Goal: Navigation & Orientation: Find specific page/section

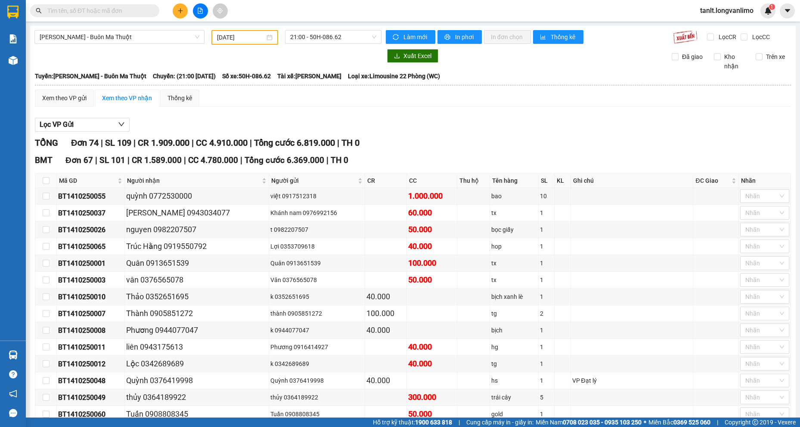
click at [427, 93] on div "Xem theo VP gửi Xem theo VP nhận Thống kê" at bounding box center [413, 98] width 756 height 17
click at [436, 105] on div "Xem theo VP gửi Xem theo VP nhận Thống kê" at bounding box center [413, 98] width 756 height 17
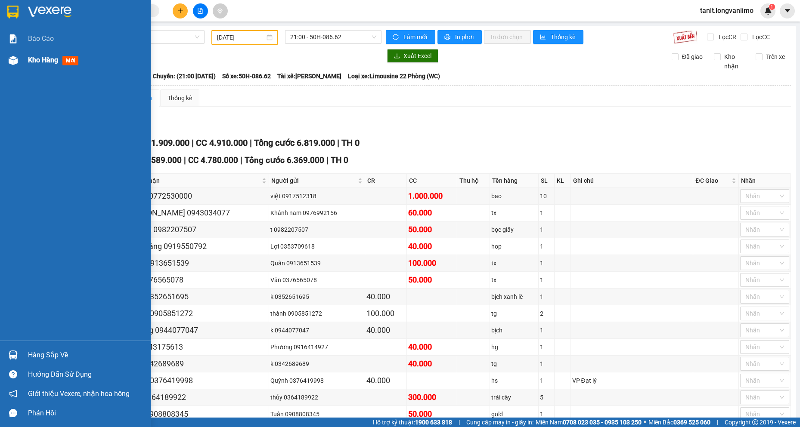
click at [51, 61] on span "Kho hàng" at bounding box center [43, 60] width 30 height 8
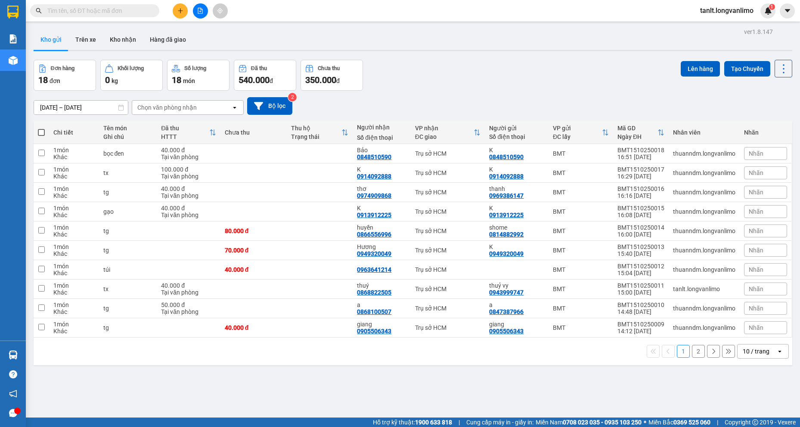
click at [518, 92] on div "[DATE] – [DATE] Press the down arrow key to interact with the calendar and sele…" at bounding box center [413, 106] width 758 height 31
click at [439, 82] on div "Đơn hàng 18 đơn Khối lượng 0 kg Số lượng 18 món Đã thu 540.000 đ Chưa thu 350.0…" at bounding box center [413, 75] width 758 height 31
click at [482, 68] on div "Đơn hàng 18 đơn Khối lượng 0 kg Số lượng 18 món Đã thu 540.000 đ Chưa thu 350.0…" at bounding box center [413, 75] width 758 height 31
